Goal: Navigation & Orientation: Find specific page/section

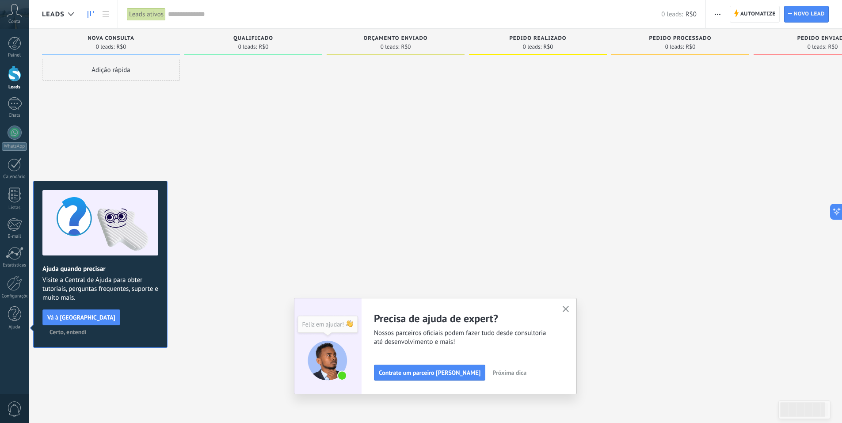
click at [87, 329] on span "Certo, entendi" at bounding box center [68, 332] width 37 height 6
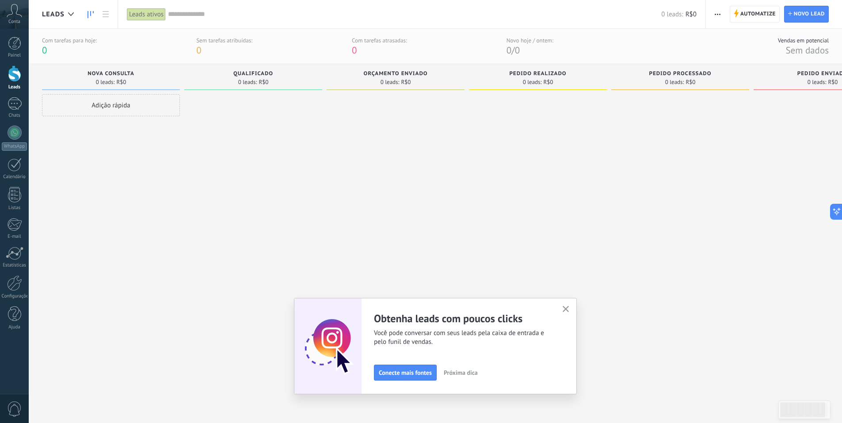
click at [572, 308] on button "button" at bounding box center [566, 310] width 11 height 12
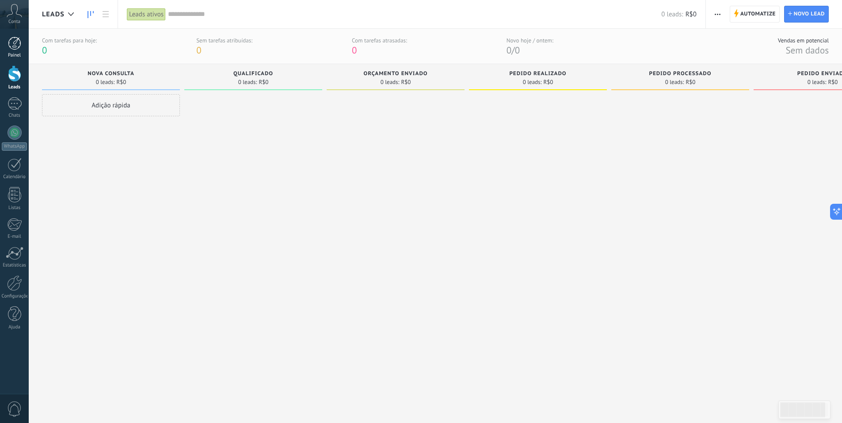
click at [12, 44] on div at bounding box center [14, 43] width 13 height 13
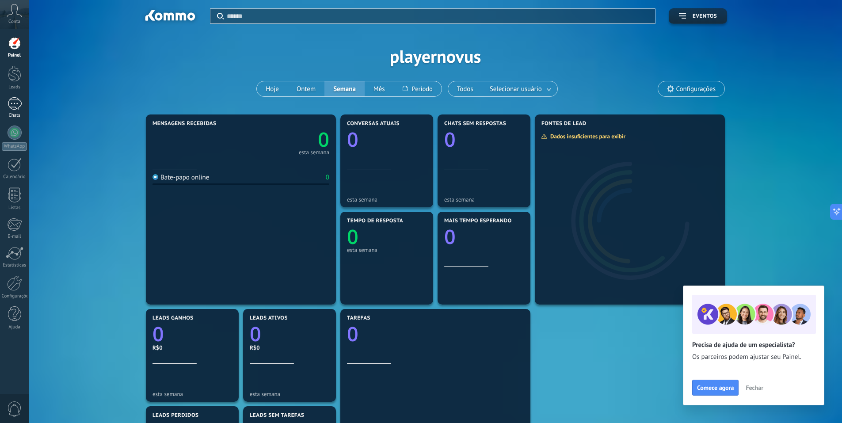
click at [6, 105] on link "Chats" at bounding box center [14, 107] width 29 height 21
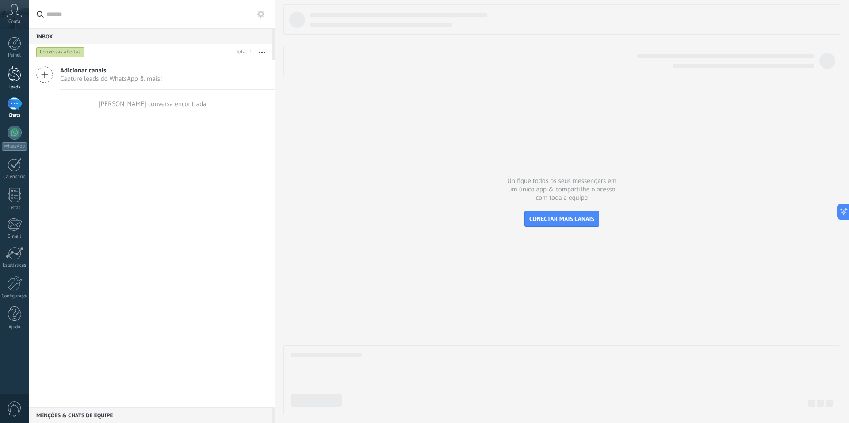
click at [9, 72] on div at bounding box center [14, 73] width 13 height 16
